Goal: Task Accomplishment & Management: Complete application form

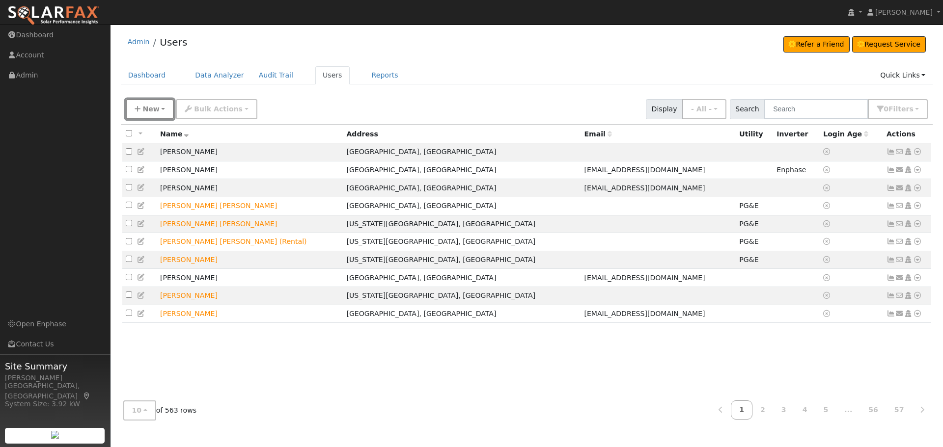
click at [146, 112] on span "New" at bounding box center [150, 109] width 17 height 8
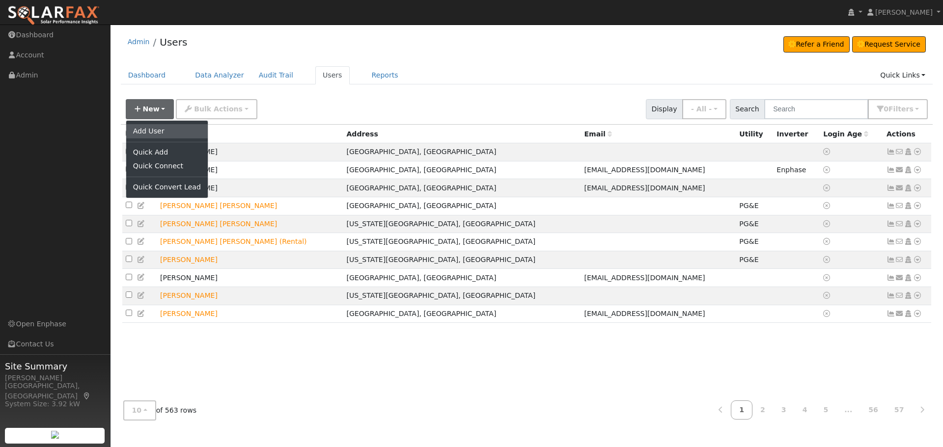
click at [148, 128] on link "Add User" at bounding box center [167, 131] width 82 height 14
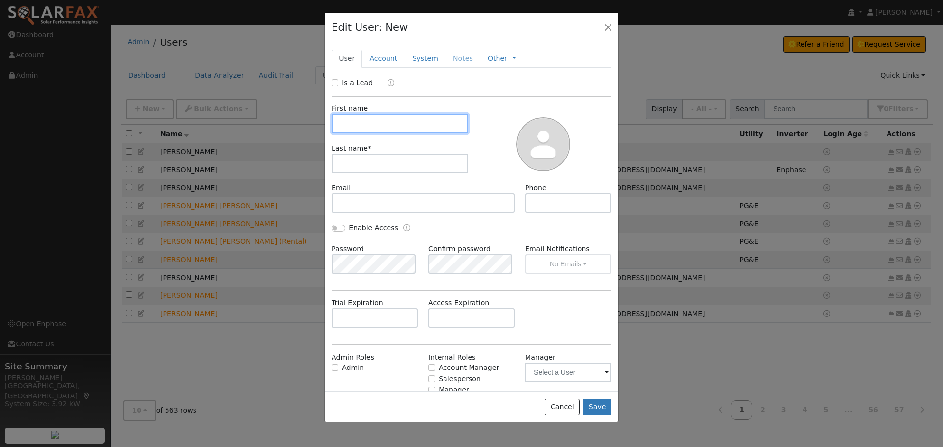
click at [360, 117] on input "text" at bounding box center [399, 124] width 137 height 20
type input "Sebastian"
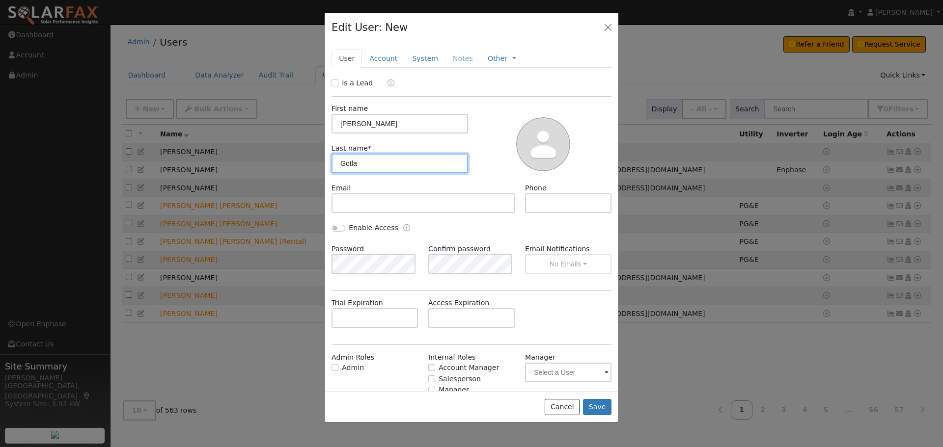
type input "Gotla"
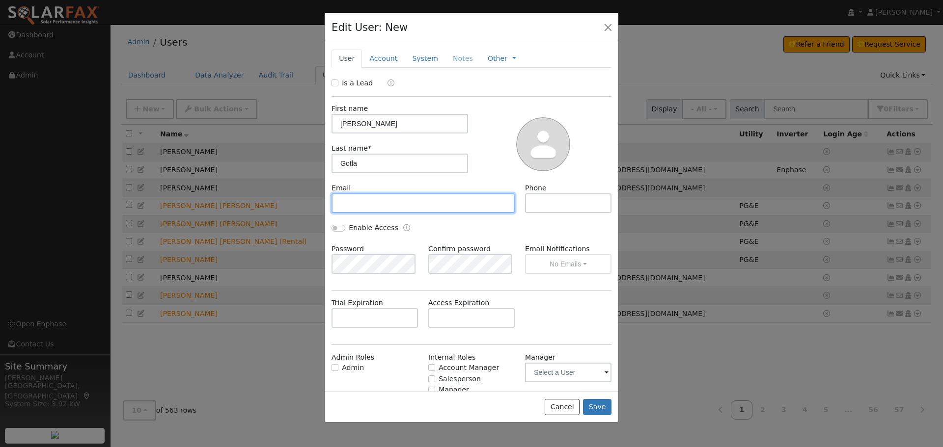
paste input "[EMAIL_ADDRESS][DOMAIN_NAME]"
type input "[EMAIL_ADDRESS][DOMAIN_NAME]"
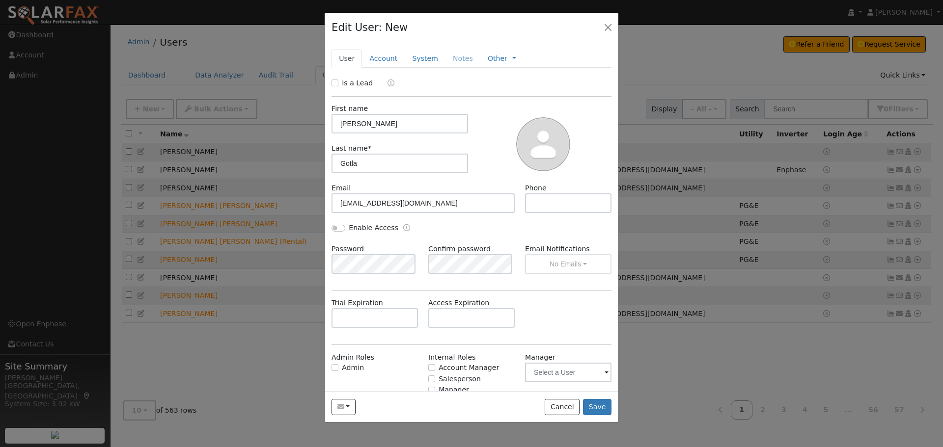
click at [558, 192] on div "Phone" at bounding box center [568, 198] width 97 height 30
click at [554, 206] on input "text" at bounding box center [568, 203] width 86 height 20
paste input "5302107967"
type input "5302107967"
click at [380, 54] on link "Account" at bounding box center [383, 59] width 43 height 18
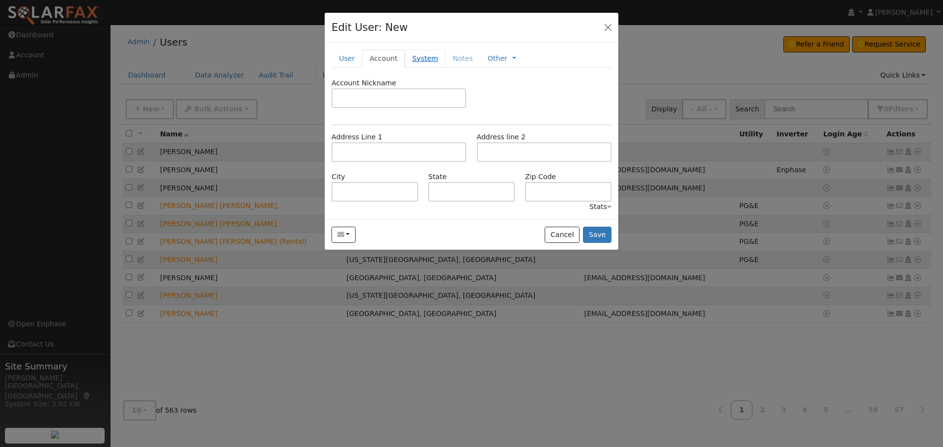
click at [412, 62] on link "System" at bounding box center [425, 59] width 41 height 18
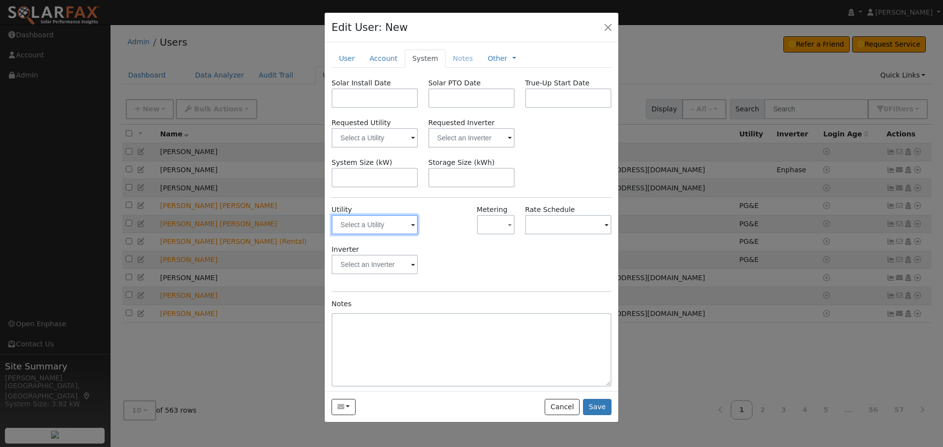
click at [368, 223] on input "text" at bounding box center [374, 225] width 86 height 20
click at [374, 235] on input "text" at bounding box center [374, 225] width 86 height 20
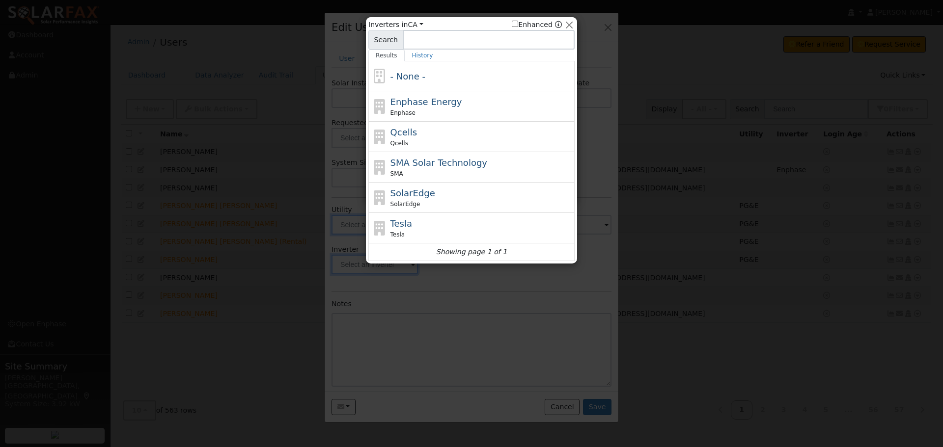
click at [379, 235] on icon at bounding box center [379, 228] width 17 height 15
type input "Tesla"
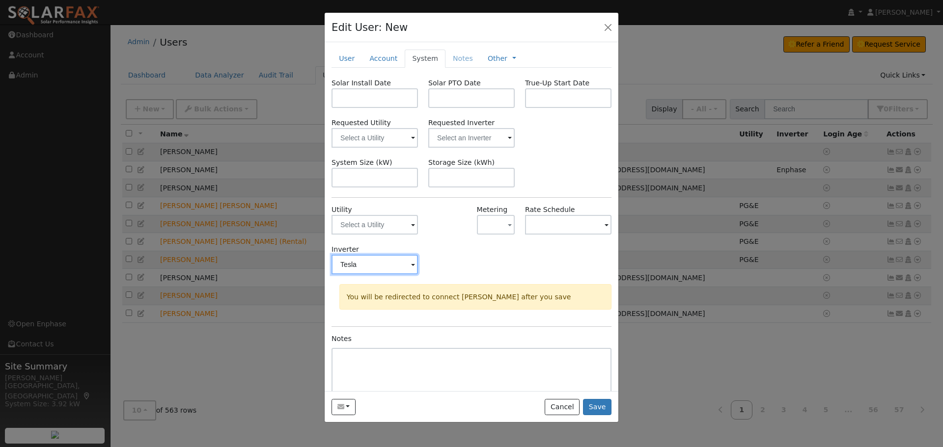
click at [365, 235] on input "Tesla" at bounding box center [374, 225] width 86 height 20
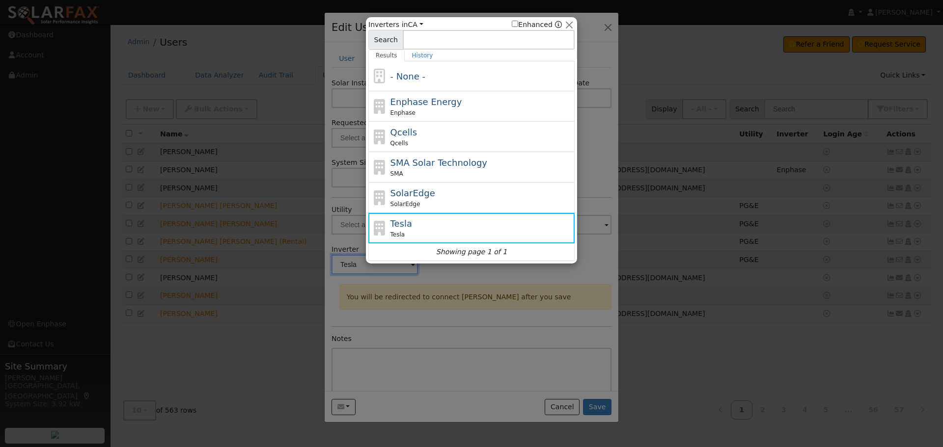
click at [410, 69] on div "- None -" at bounding box center [471, 76] width 206 height 30
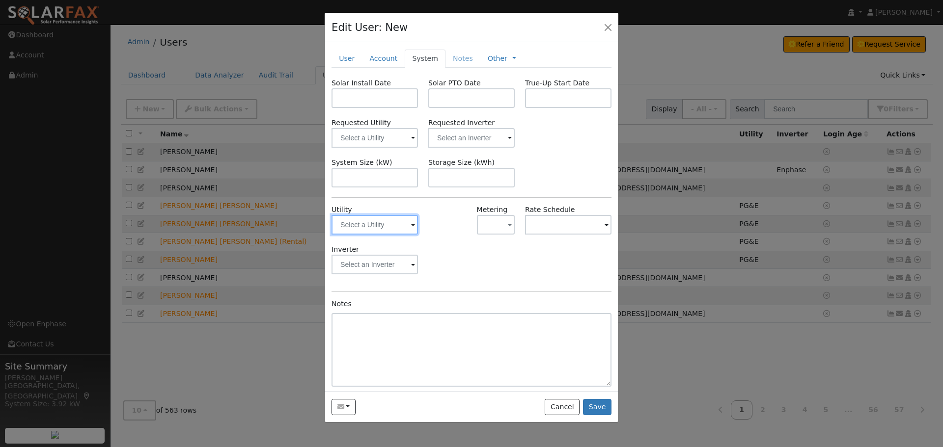
click at [373, 223] on input "text" at bounding box center [374, 225] width 86 height 20
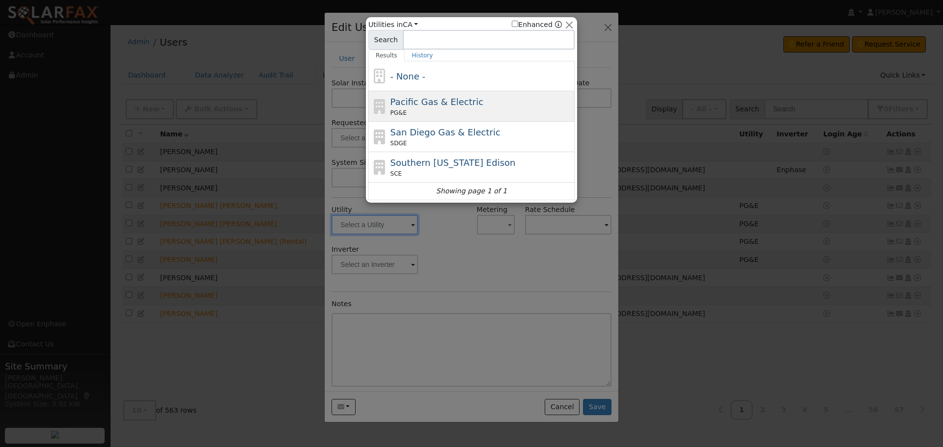
click at [421, 99] on span "Pacific Gas & Electric" at bounding box center [436, 102] width 93 height 10
type input "PG&E"
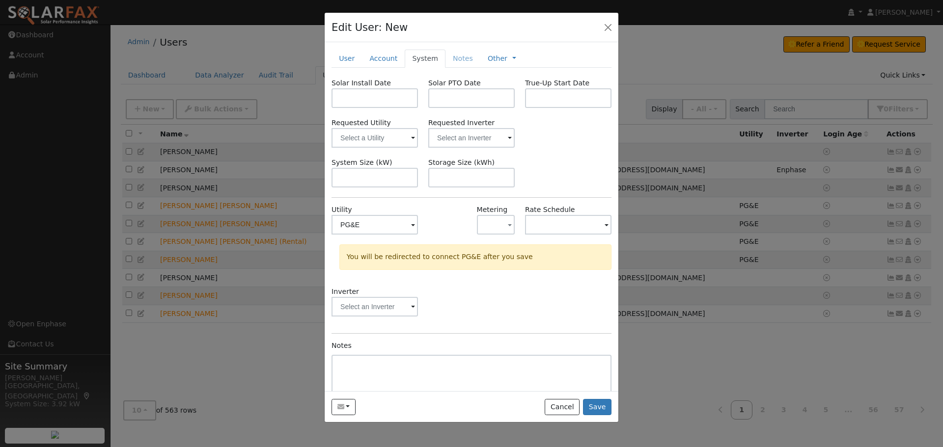
drag, startPoint x: 458, startPoint y: 292, endPoint x: 374, endPoint y: 269, distance: 87.7
click at [459, 292] on div "Inverter" at bounding box center [472, 307] width 290 height 40
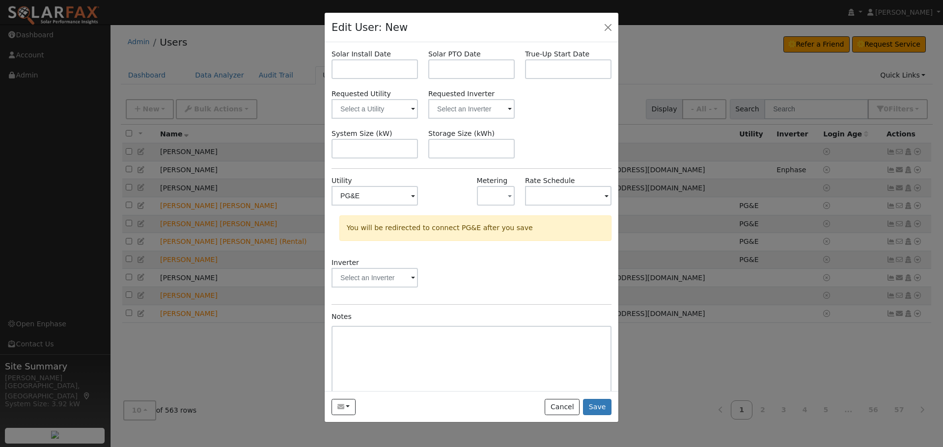
scroll to position [44, 0]
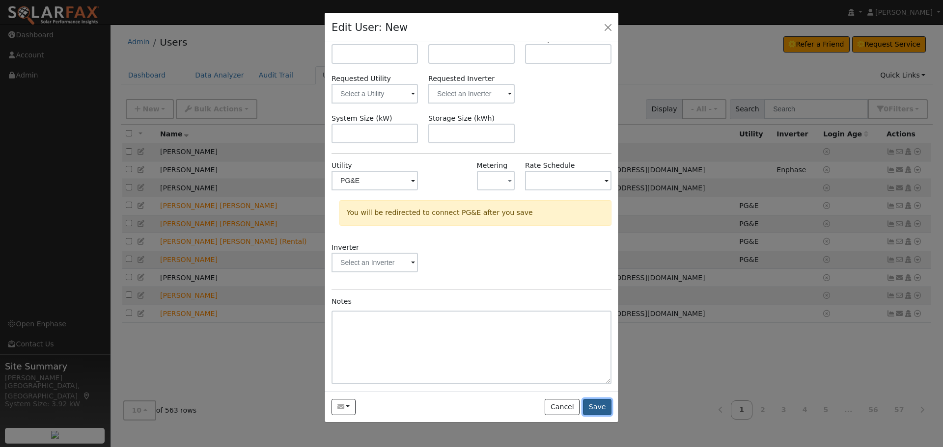
click at [604, 414] on button "Save" at bounding box center [597, 407] width 28 height 17
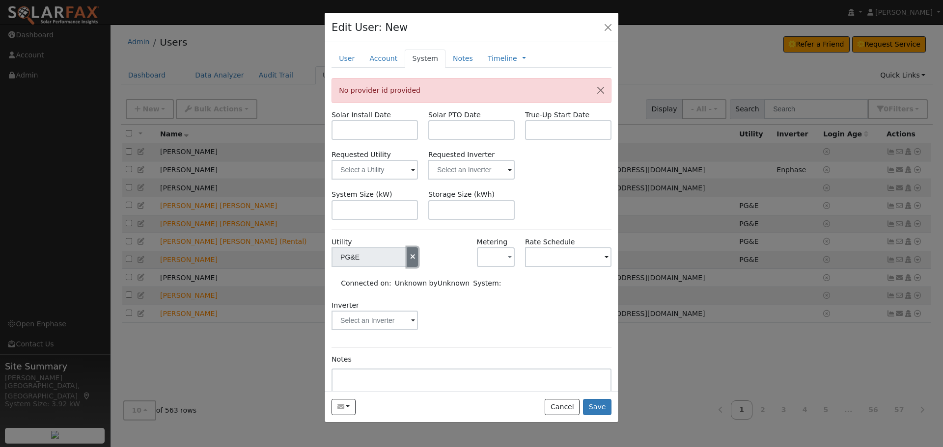
click at [412, 260] on icon "button" at bounding box center [412, 256] width 9 height 7
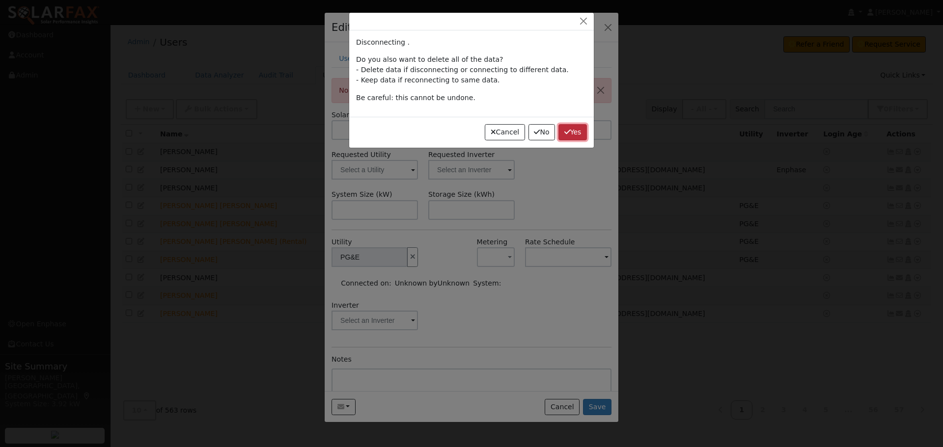
click at [568, 131] on icon "button" at bounding box center [567, 132] width 6 height 7
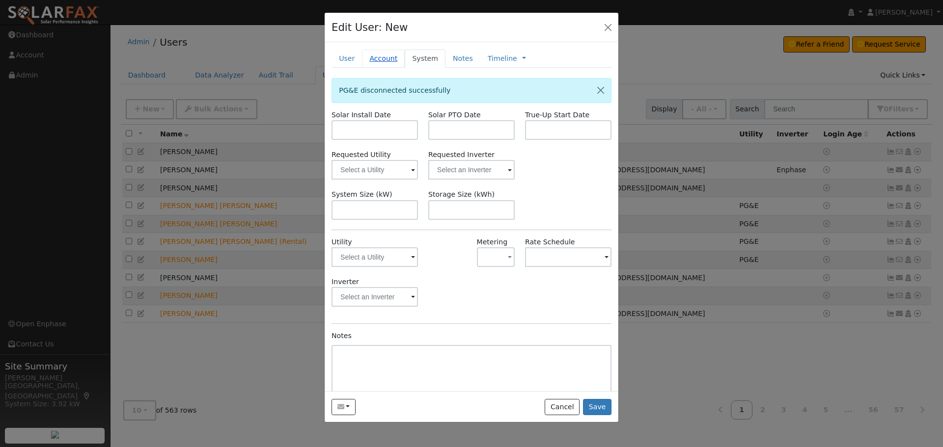
click at [375, 53] on link "Account" at bounding box center [383, 59] width 43 height 18
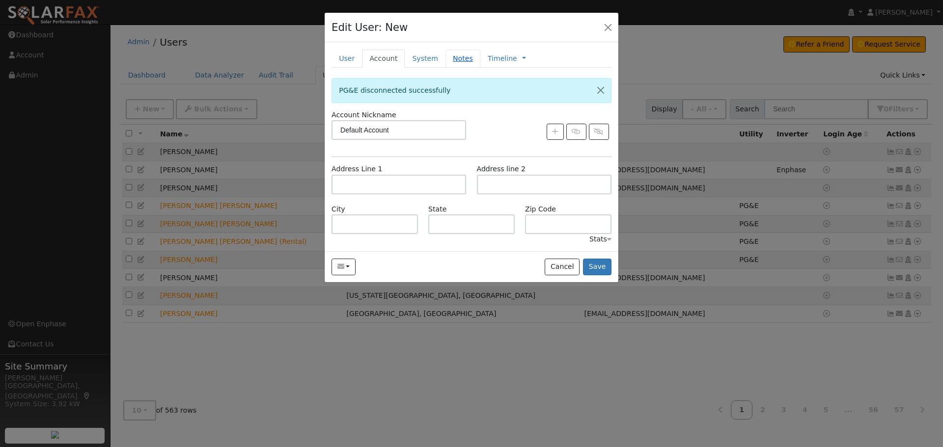
click at [451, 58] on link "Notes" at bounding box center [462, 59] width 35 height 18
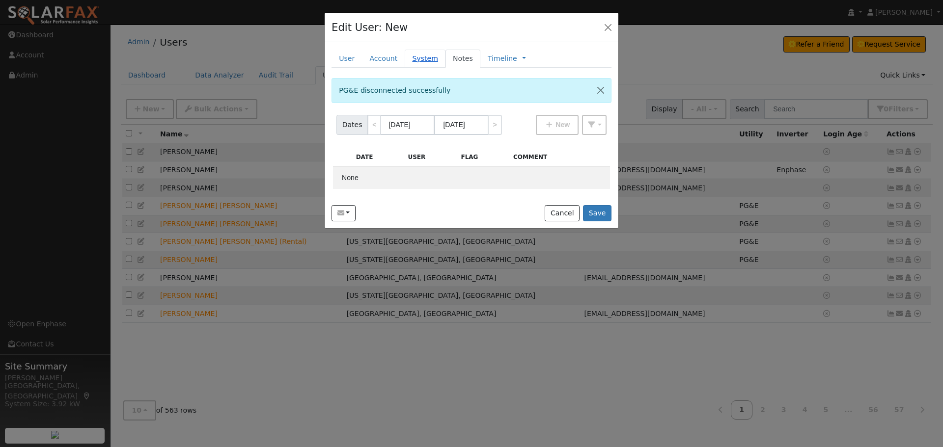
click at [427, 61] on link "System" at bounding box center [425, 59] width 41 height 18
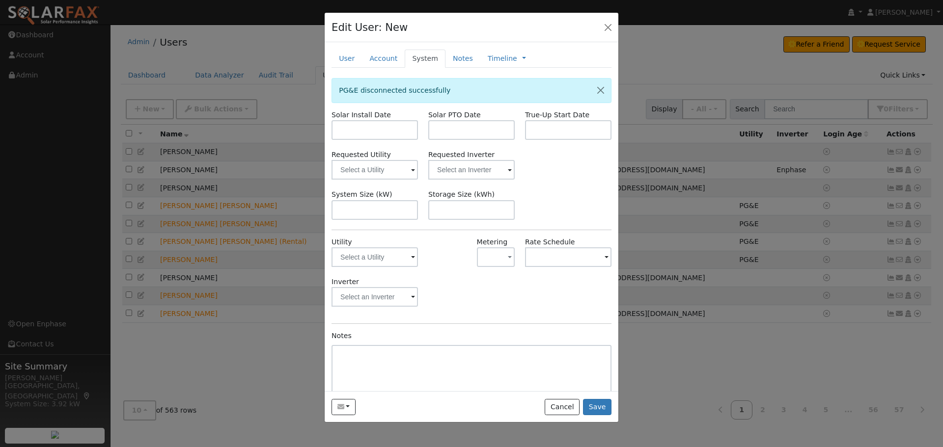
click at [425, 259] on div at bounding box center [447, 257] width 48 height 40
click at [411, 255] on span at bounding box center [413, 257] width 4 height 11
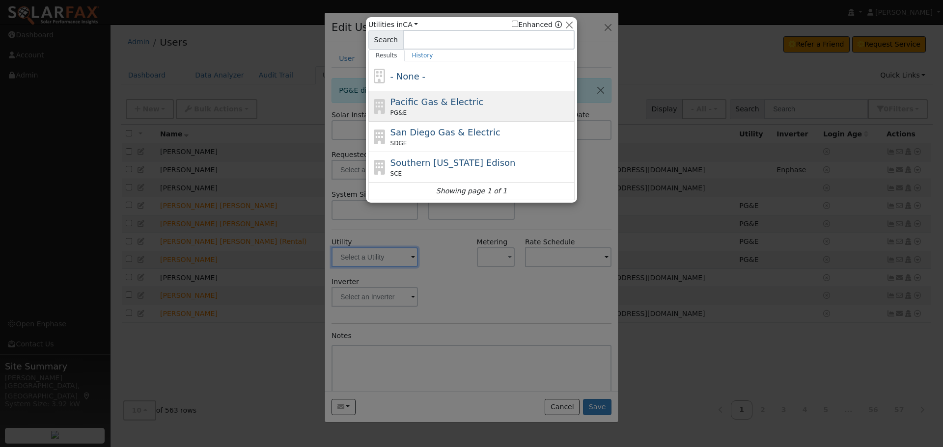
click at [426, 104] on span "Pacific Gas & Electric" at bounding box center [436, 102] width 93 height 10
type input "PG&E"
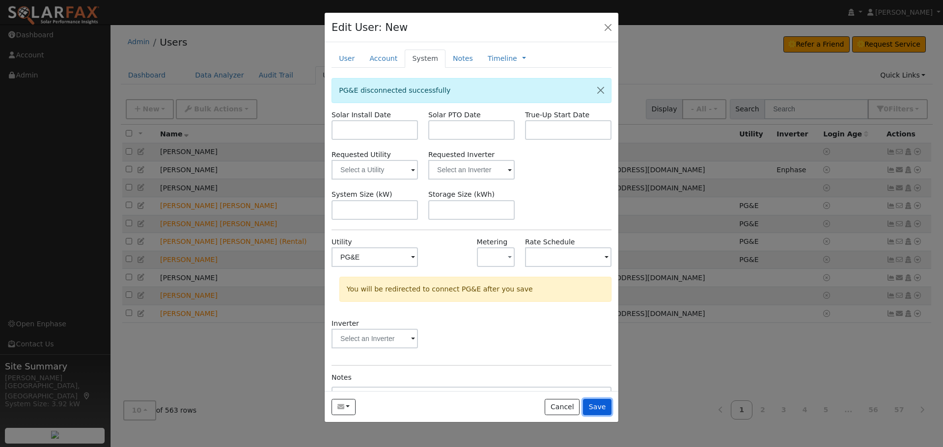
click at [601, 411] on button "Save" at bounding box center [597, 407] width 28 height 17
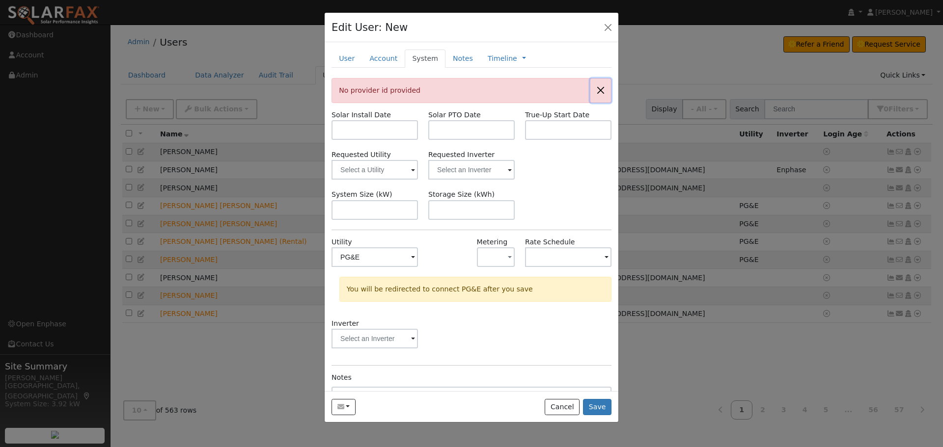
click at [595, 94] on button "button" at bounding box center [600, 91] width 21 height 24
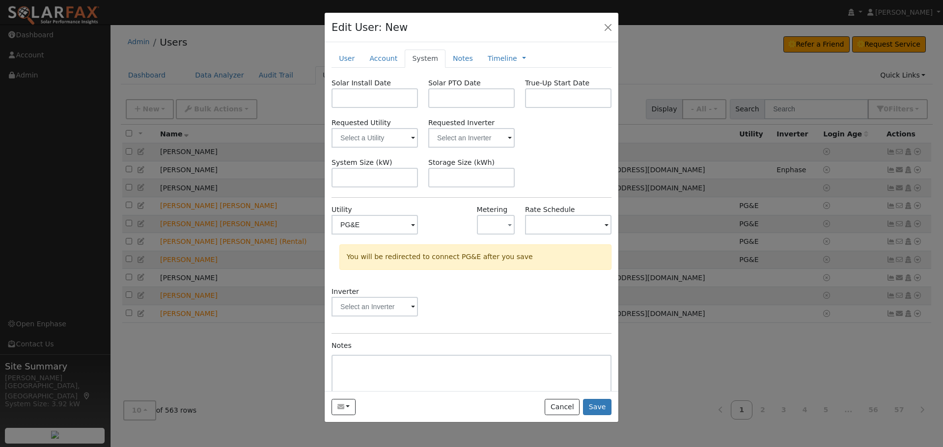
click at [608, 34] on div "Edit User: New Select an Ac... Default Account Primary Account" at bounding box center [472, 28] width 294 height 30
click at [610, 28] on button "button" at bounding box center [608, 27] width 14 height 14
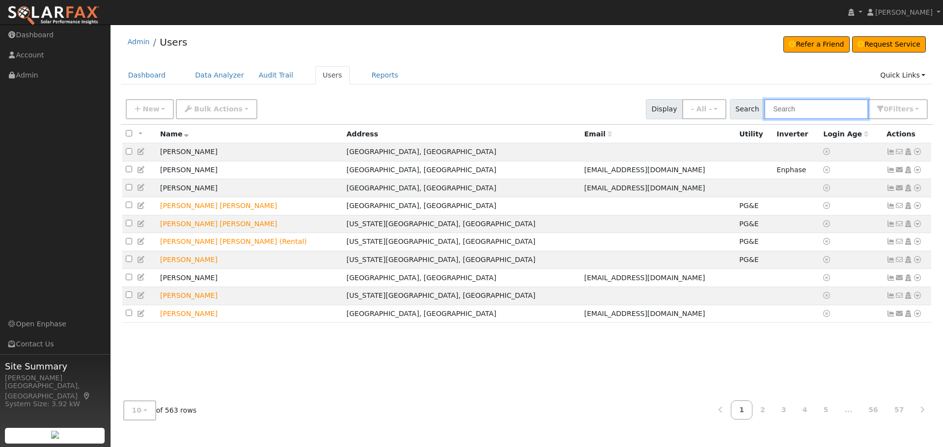
click at [782, 114] on input "text" at bounding box center [816, 109] width 104 height 20
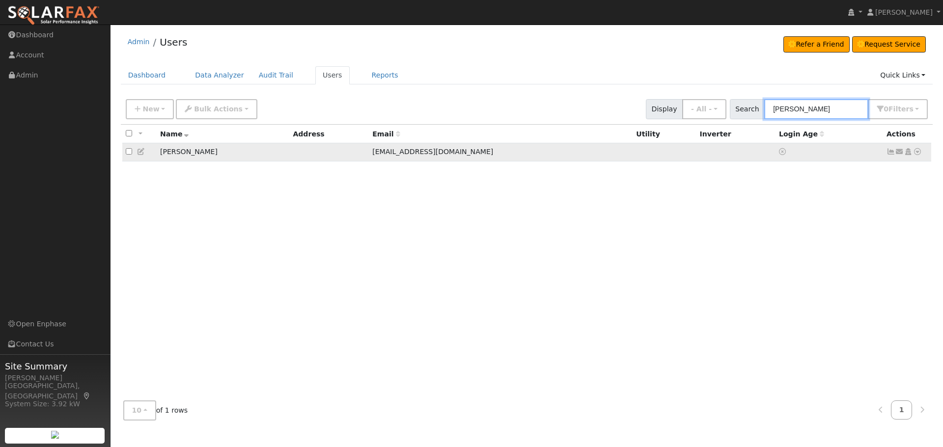
type input "Sebastian"
click at [921, 155] on icon at bounding box center [917, 151] width 9 height 7
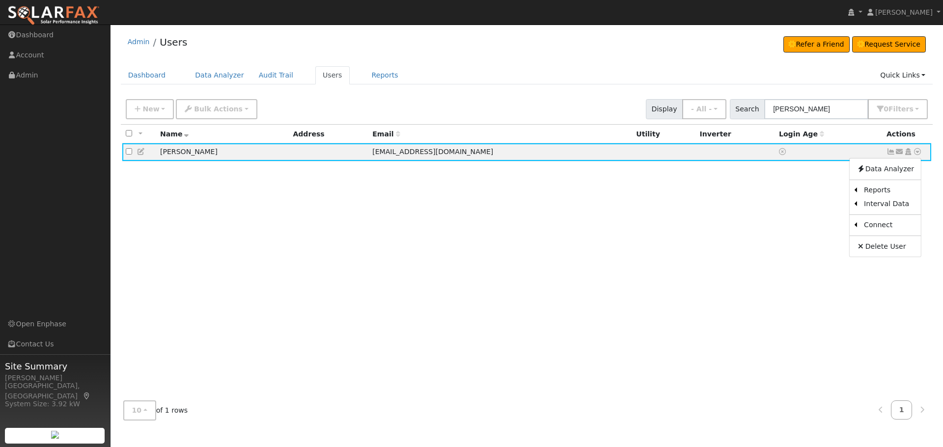
click at [0, 0] on link "Utility" at bounding box center [0, 0] width 0 height 0
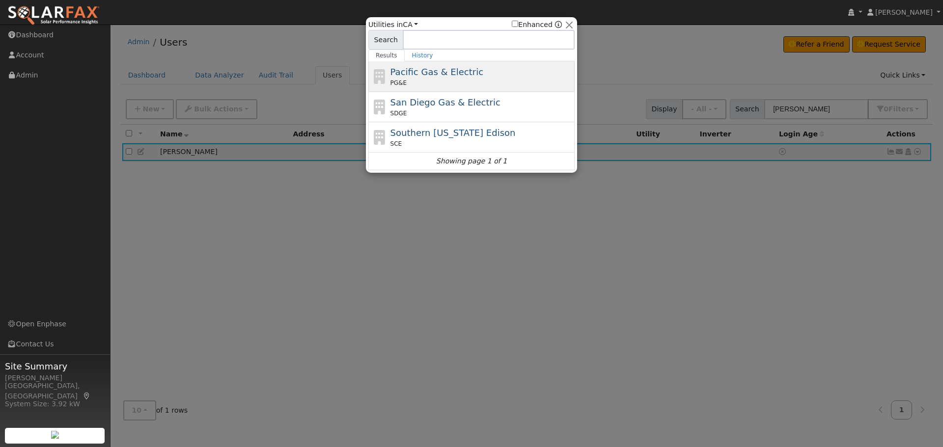
click at [416, 70] on span "Pacific Gas & Electric" at bounding box center [436, 72] width 93 height 10
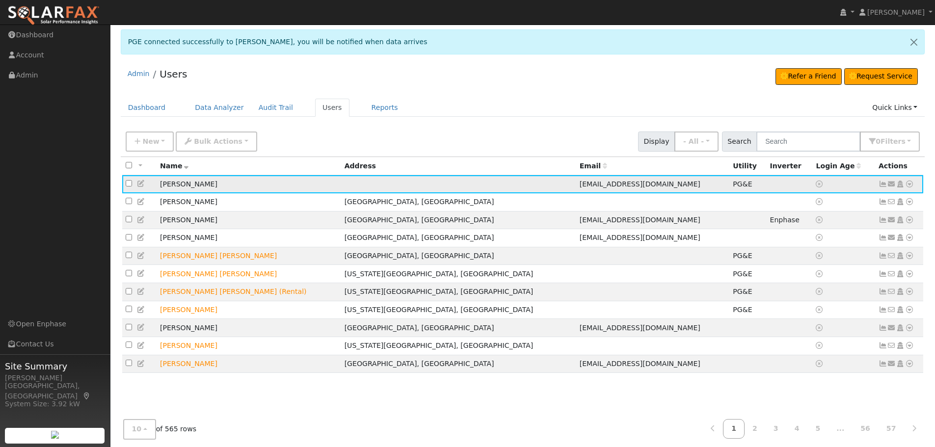
click at [882, 185] on icon at bounding box center [883, 184] width 9 height 7
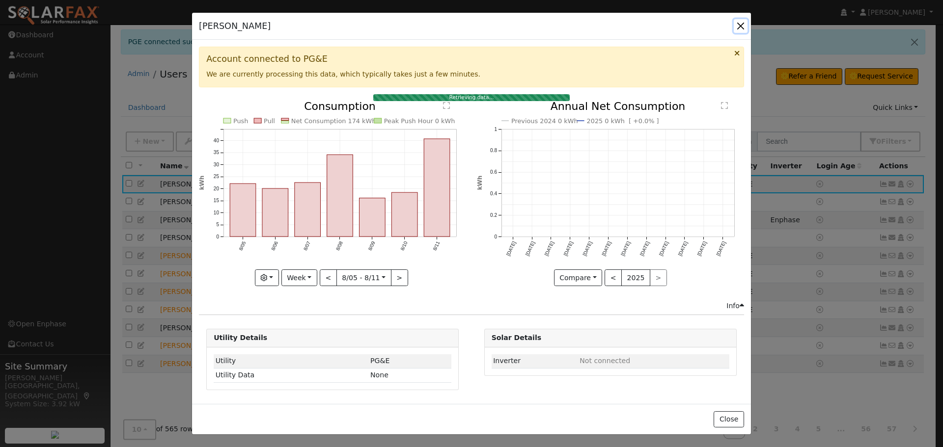
click at [743, 23] on button "button" at bounding box center [741, 26] width 14 height 14
